Goal: Task Accomplishment & Management: Manage account settings

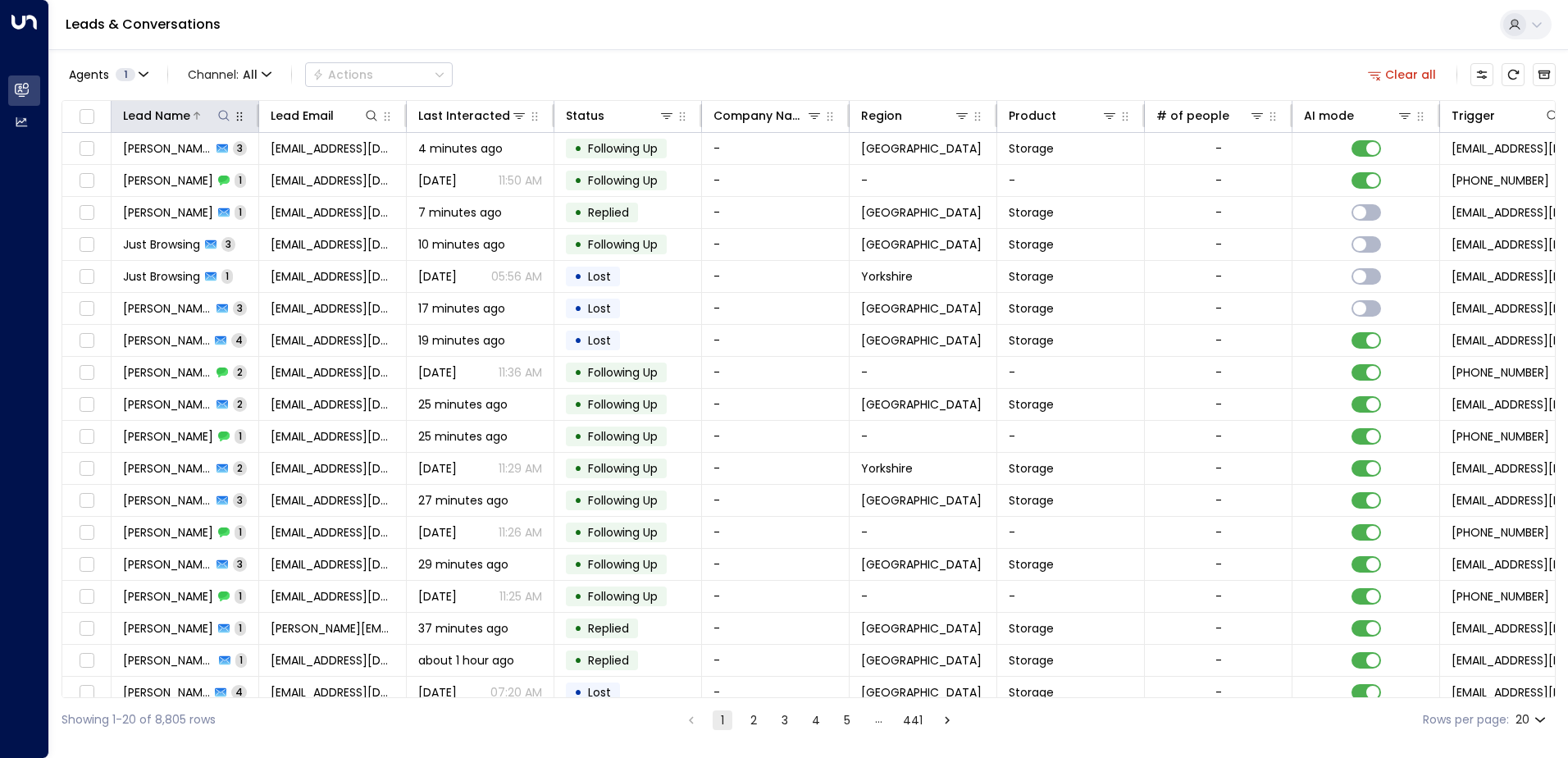
click at [230, 118] on icon at bounding box center [224, 116] width 13 height 13
type input "****"
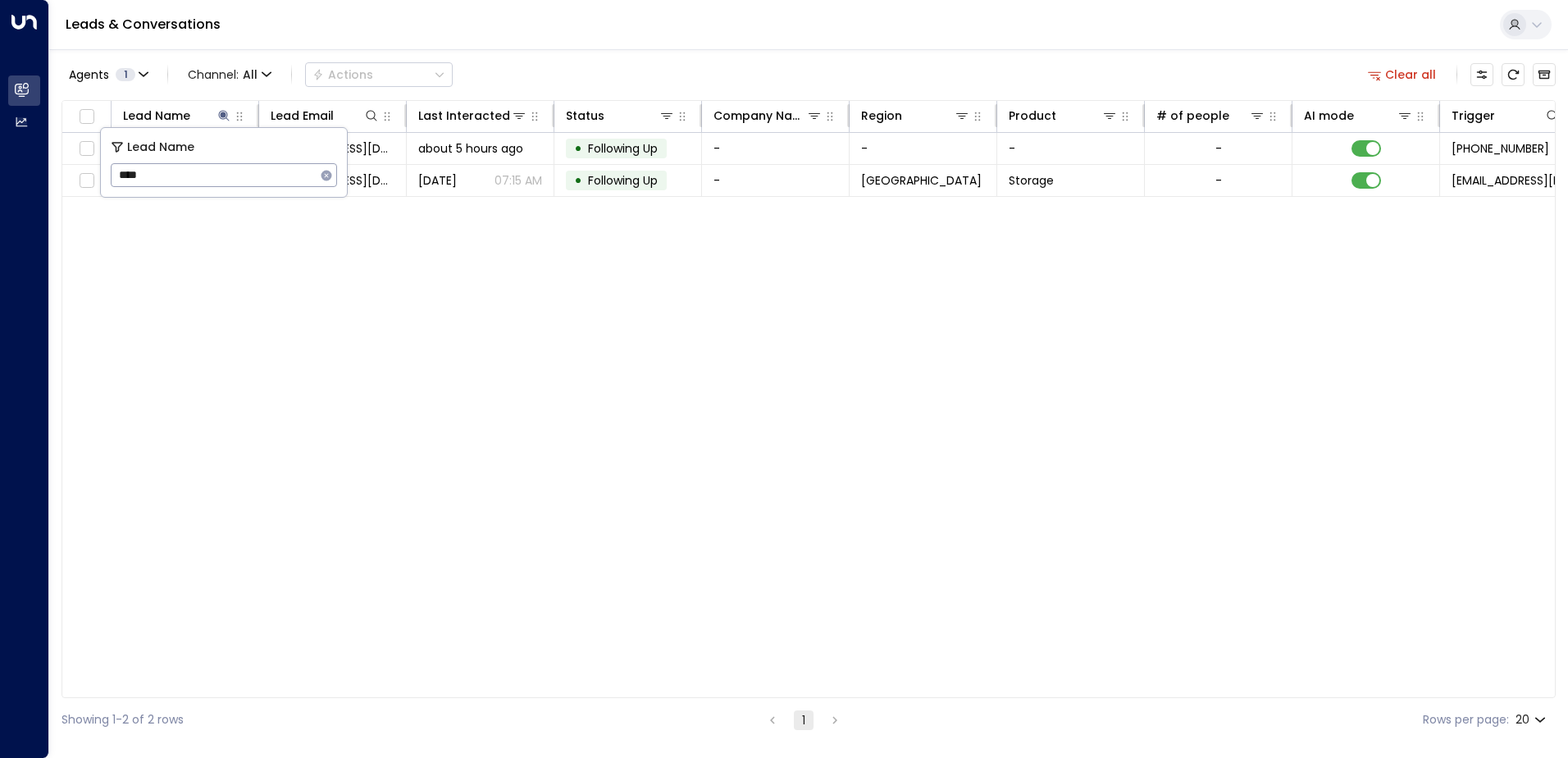
click at [323, 429] on div "Lead Name Lead Email Last Interacted Status Company Name Region Product # of pe…" at bounding box center [808, 399] width 1494 height 598
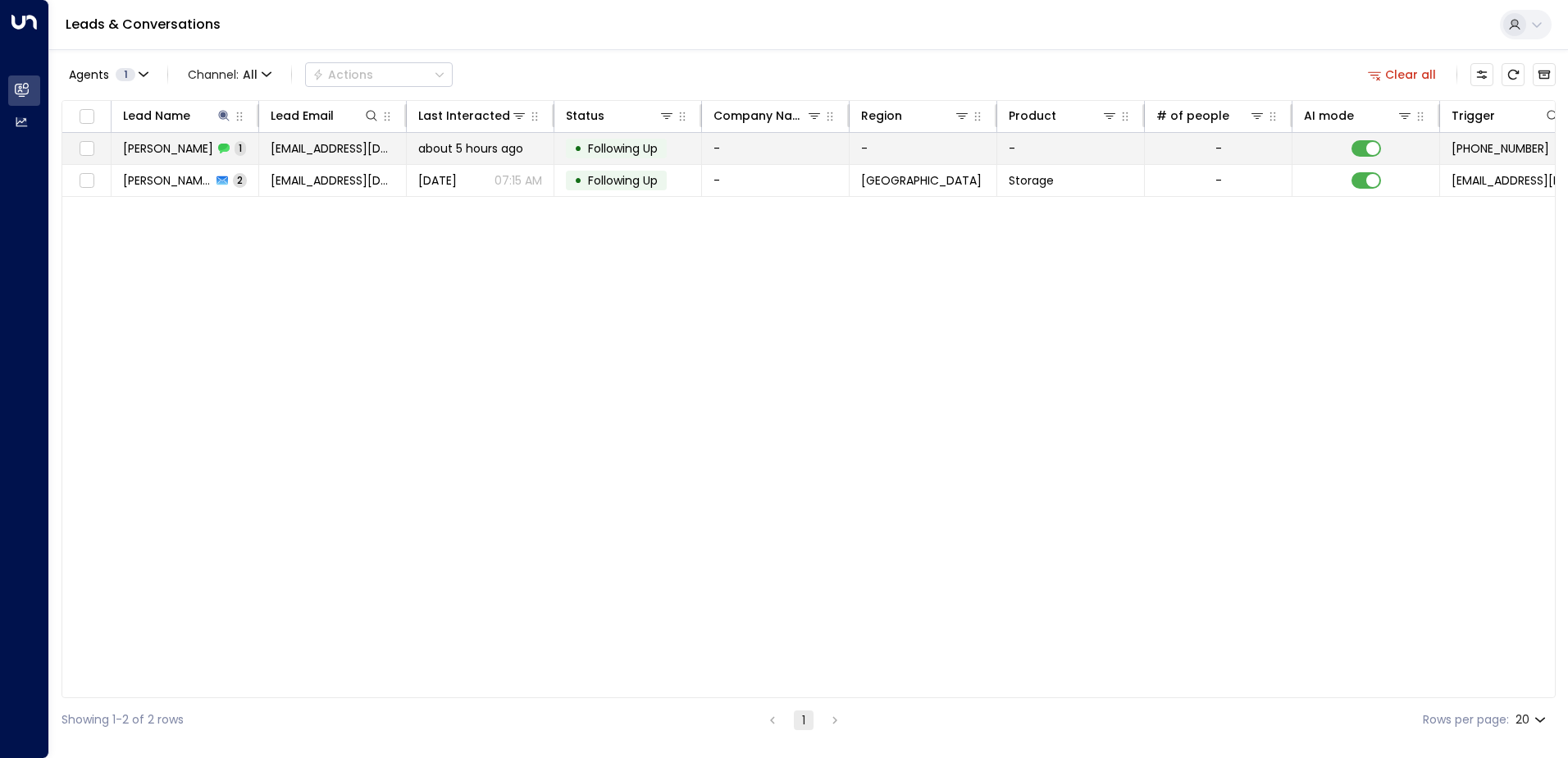
click at [148, 157] on td "[PERSON_NAME] 1" at bounding box center [185, 148] width 148 height 31
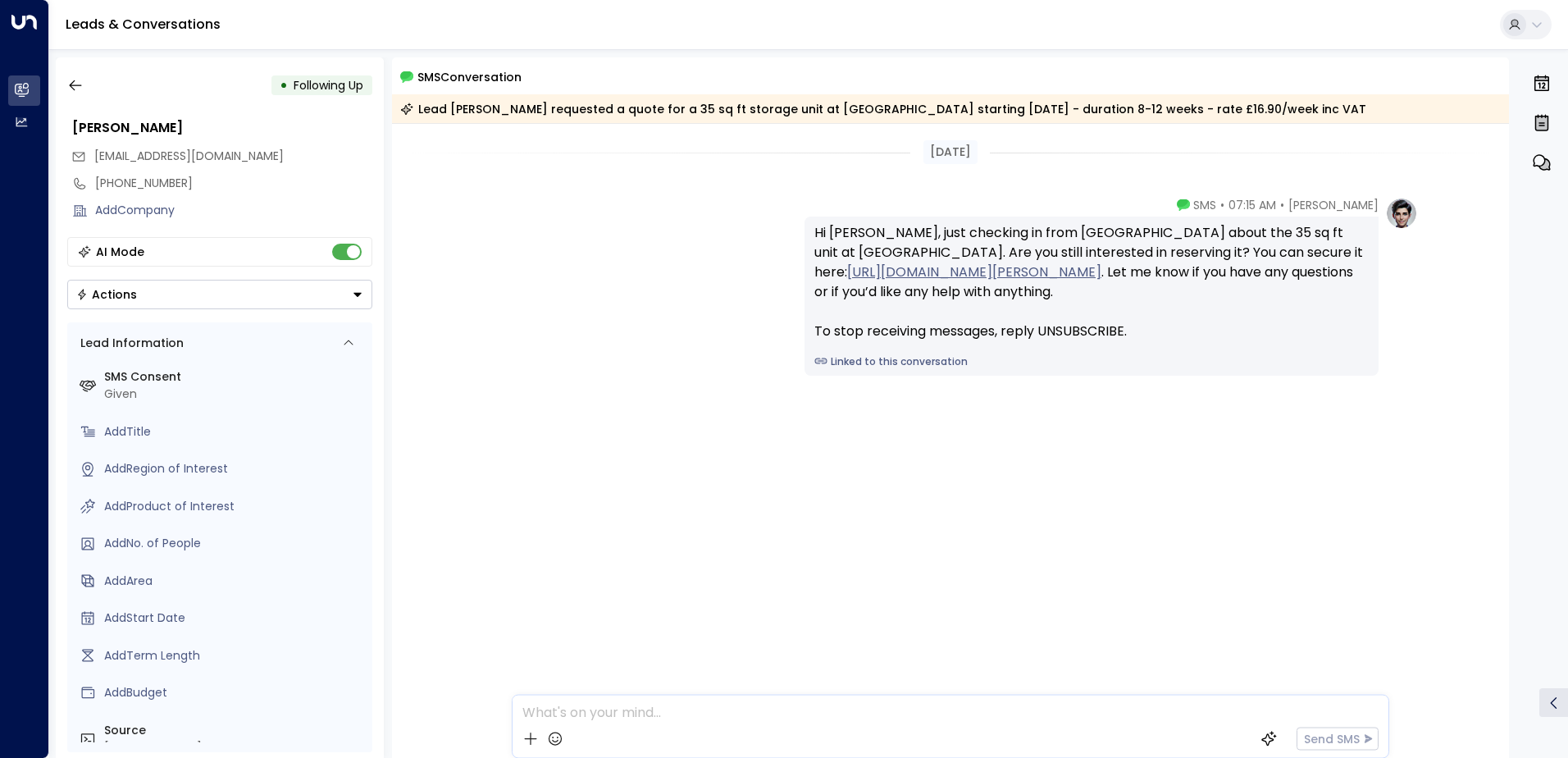
click at [346, 293] on button "Actions" at bounding box center [219, 293] width 305 height 29
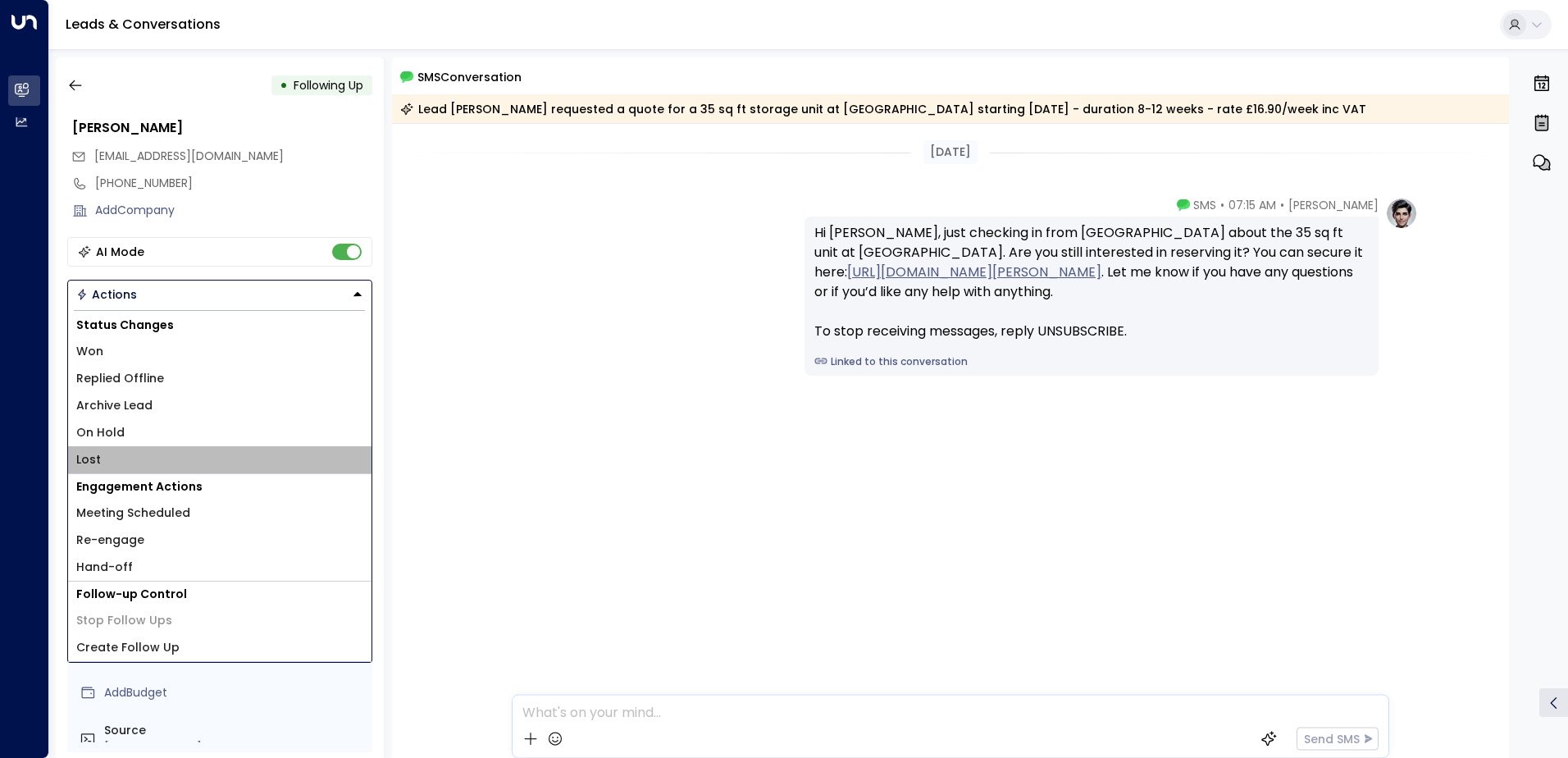
click at [113, 450] on li "Lost" at bounding box center [219, 459] width 304 height 27
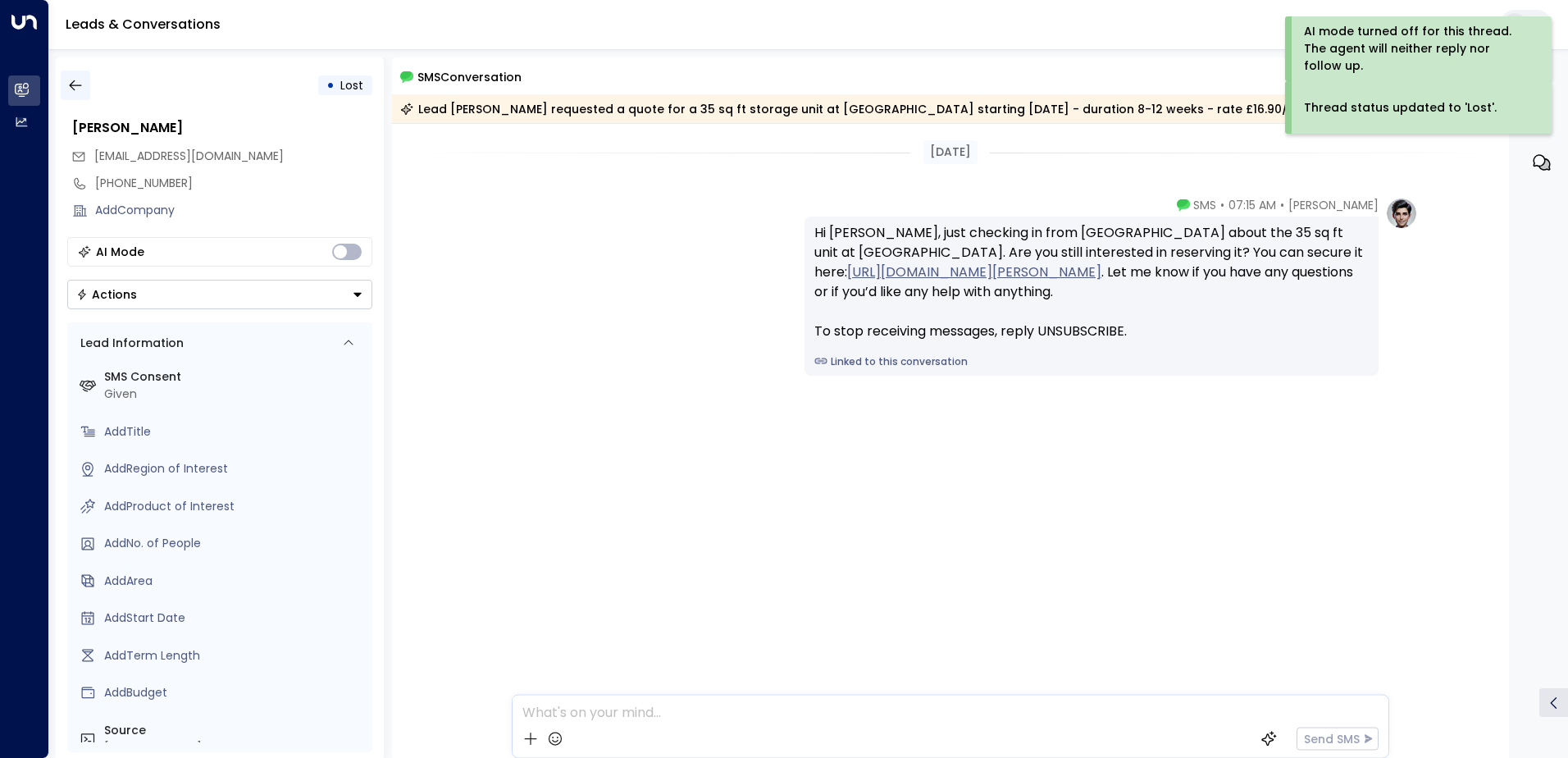
click at [73, 87] on icon "button" at bounding box center [74, 85] width 16 height 16
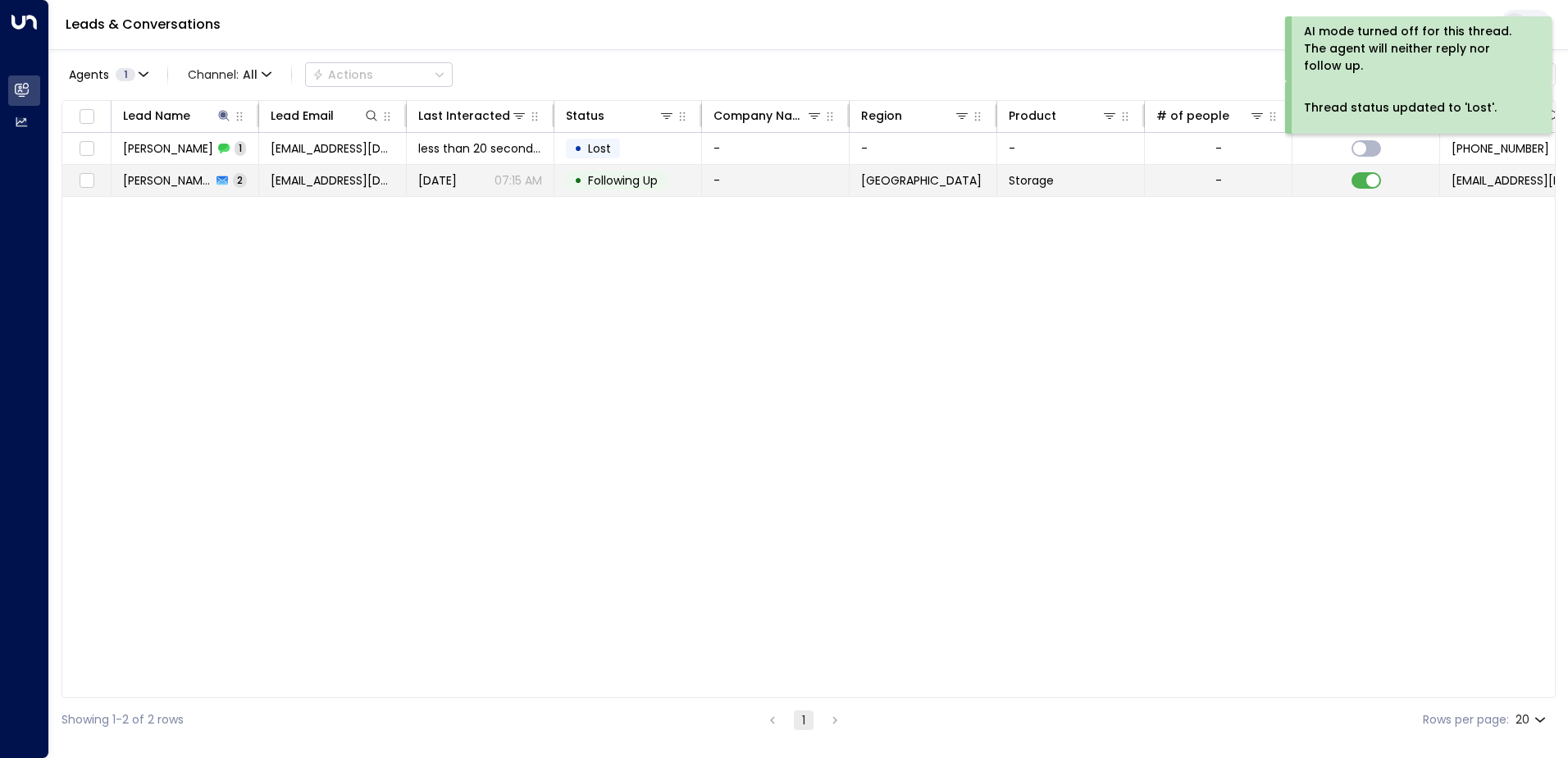
click at [180, 172] on span "[PERSON_NAME]" at bounding box center [167, 180] width 88 height 16
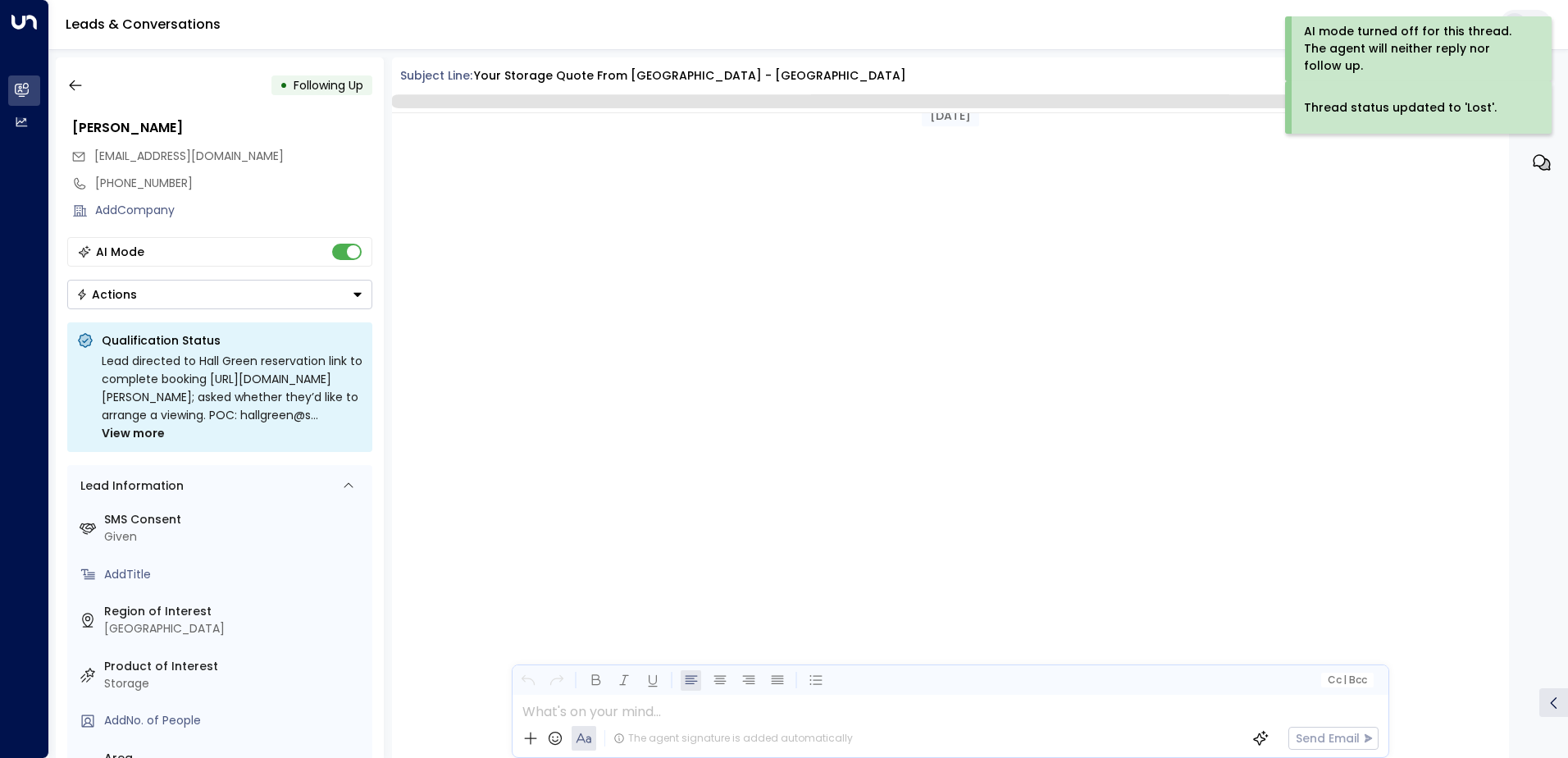
scroll to position [1583, 0]
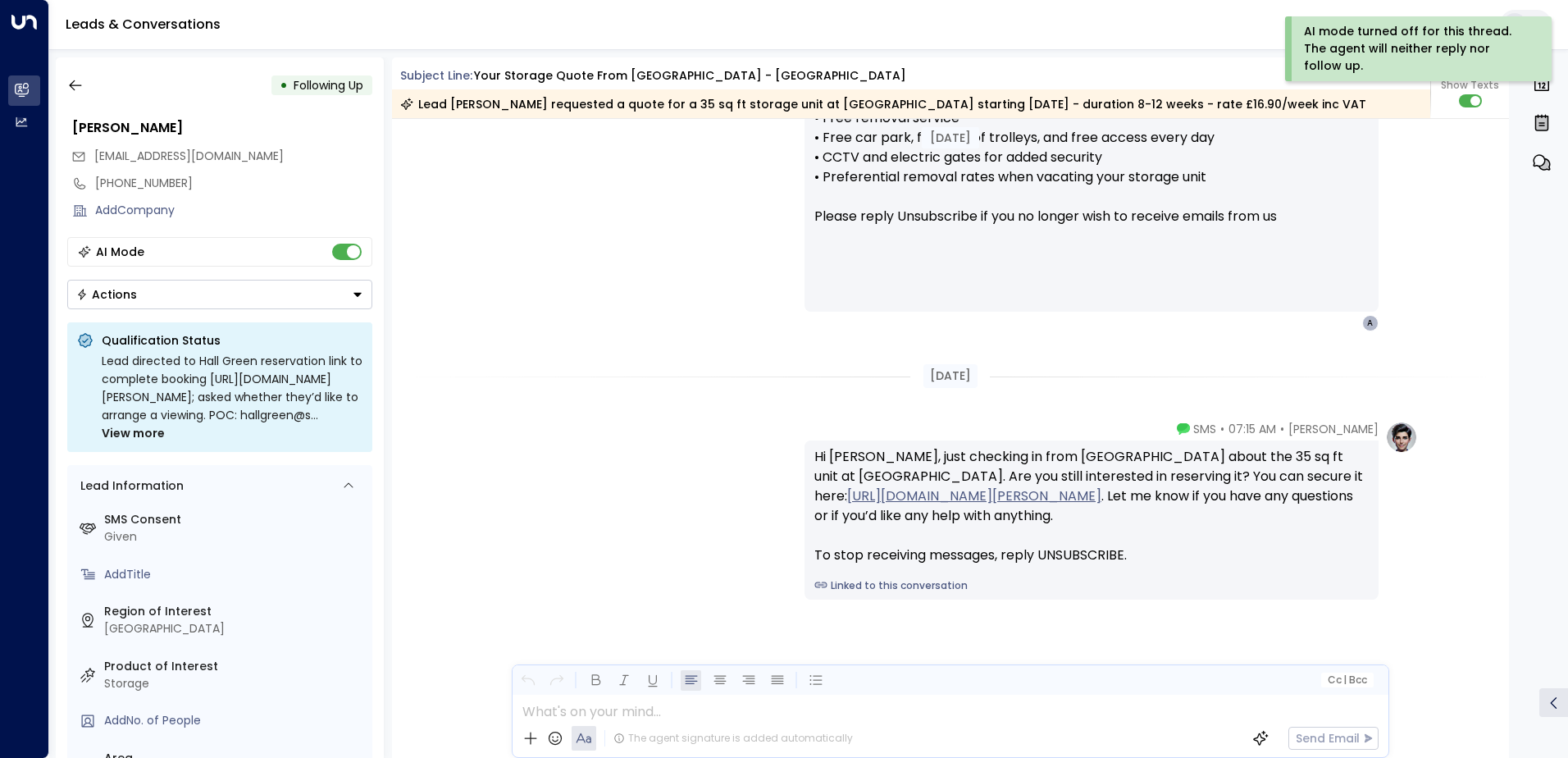
click at [196, 290] on button "Actions" at bounding box center [219, 293] width 305 height 29
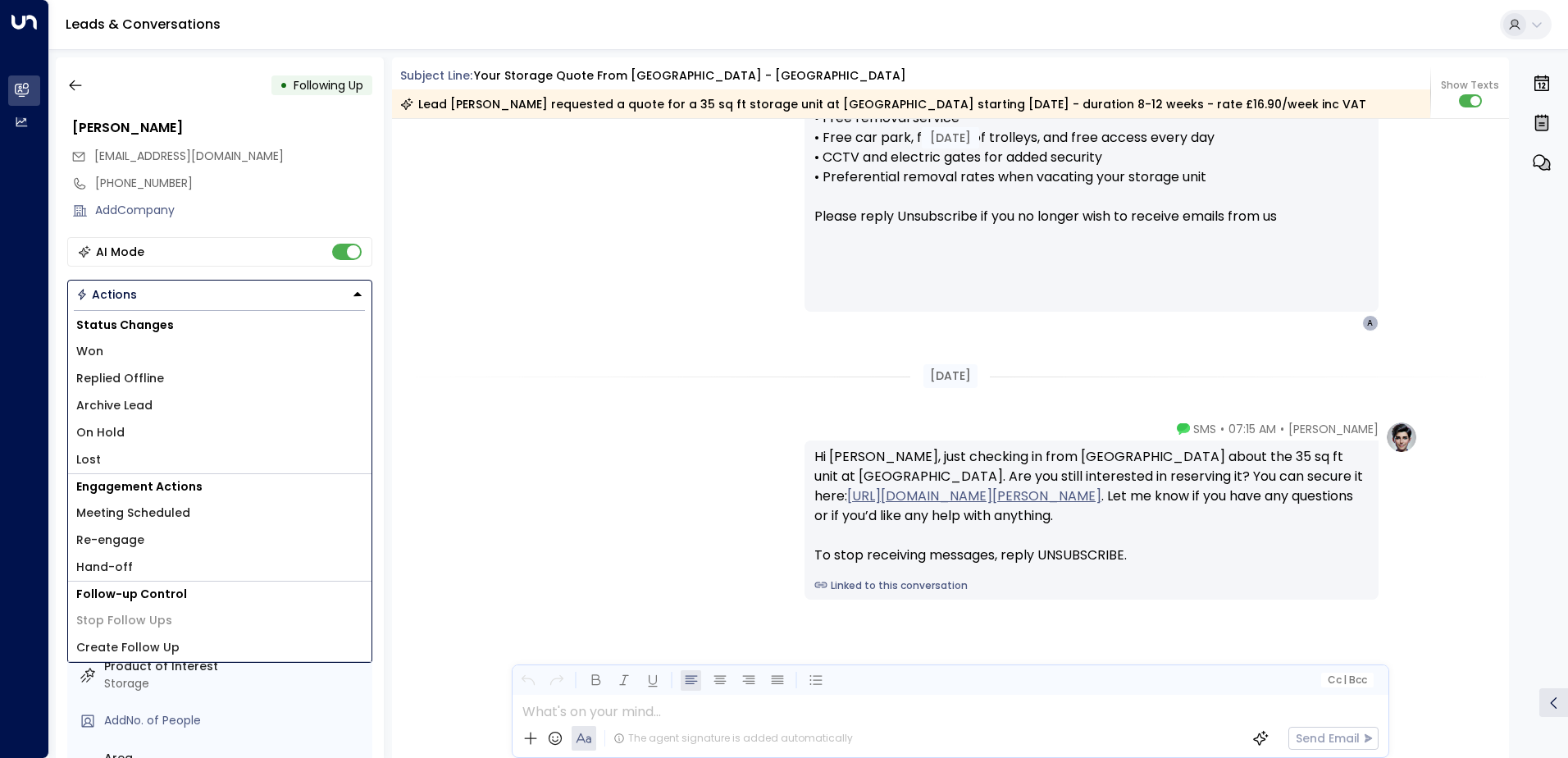
click at [126, 449] on li "Lost" at bounding box center [219, 459] width 304 height 27
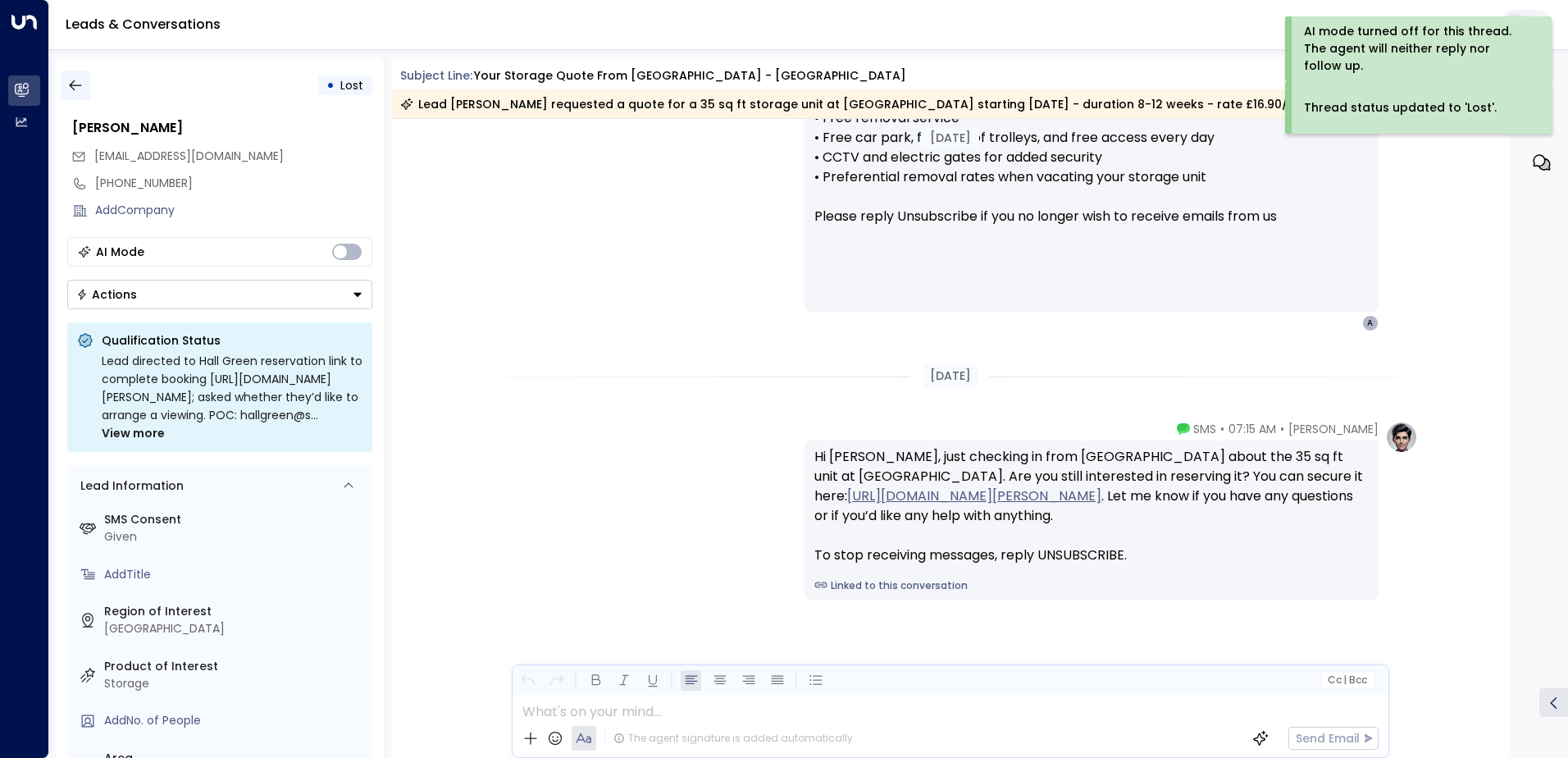
click at [74, 86] on icon "button" at bounding box center [74, 85] width 12 height 10
